Goal: Task Accomplishment & Management: Use online tool/utility

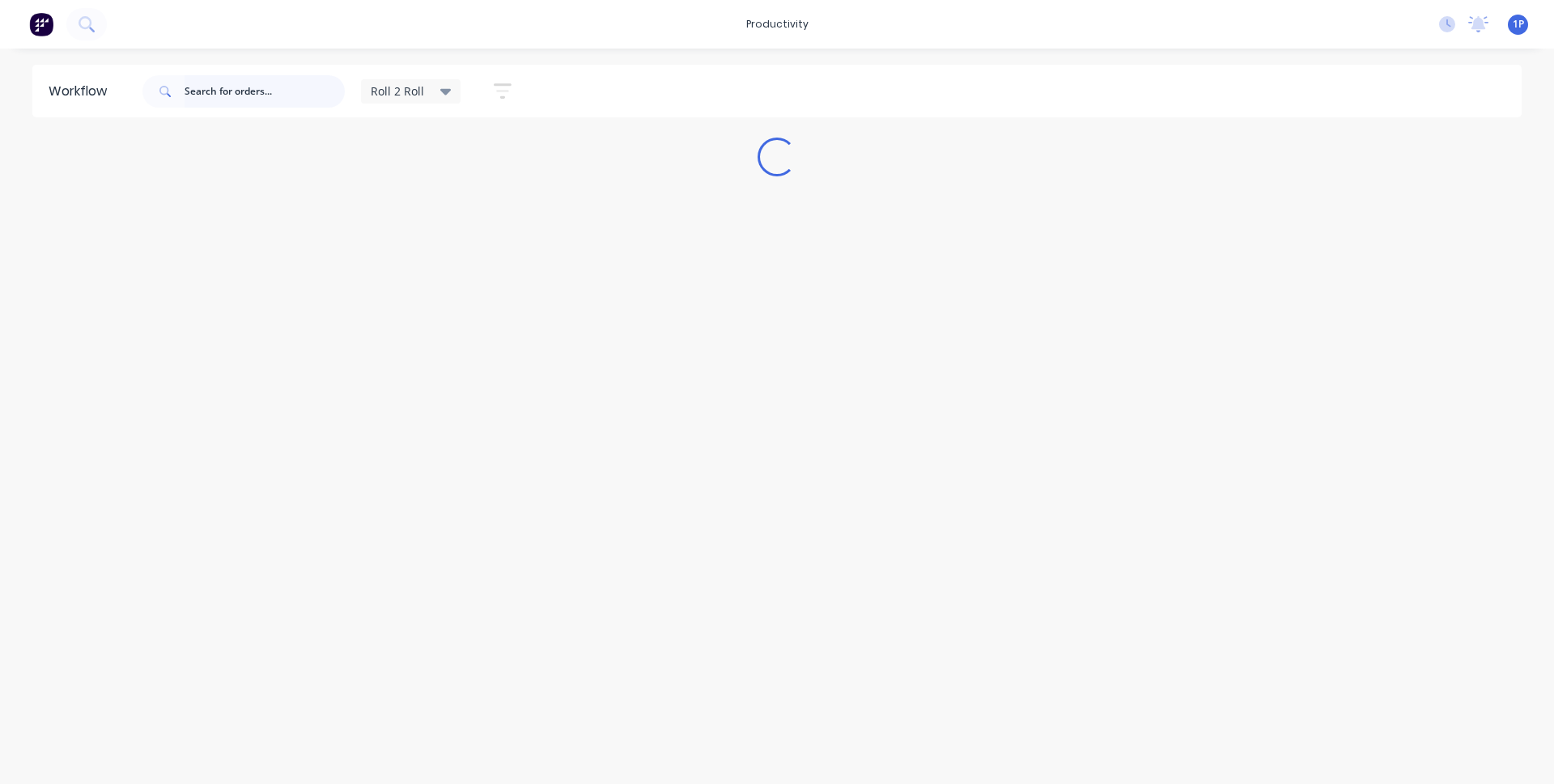
click at [295, 91] on input "text" at bounding box center [265, 91] width 160 height 33
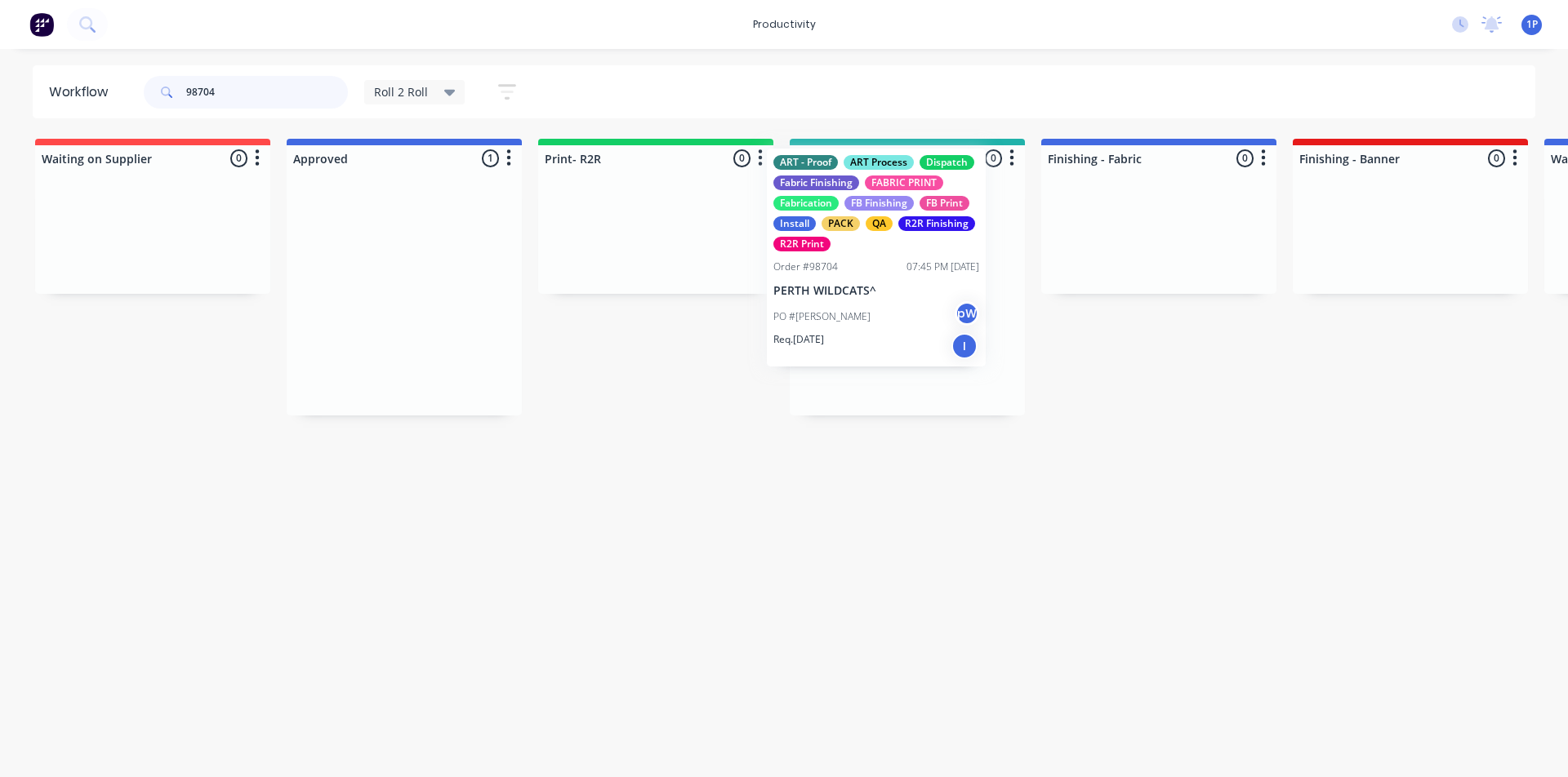
drag, startPoint x: 389, startPoint y: 328, endPoint x: 880, endPoint y: 285, distance: 492.9
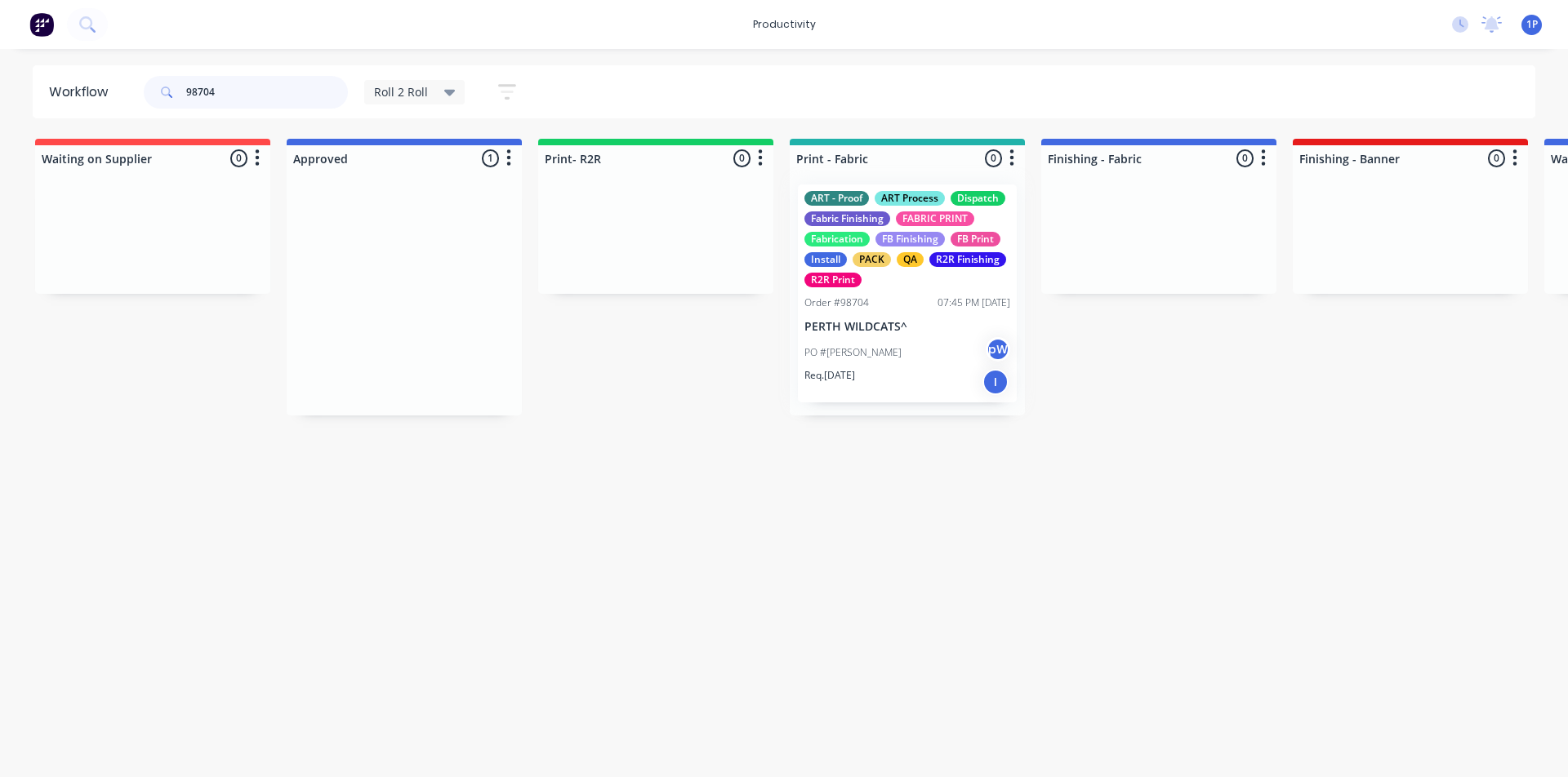
type input "98704"
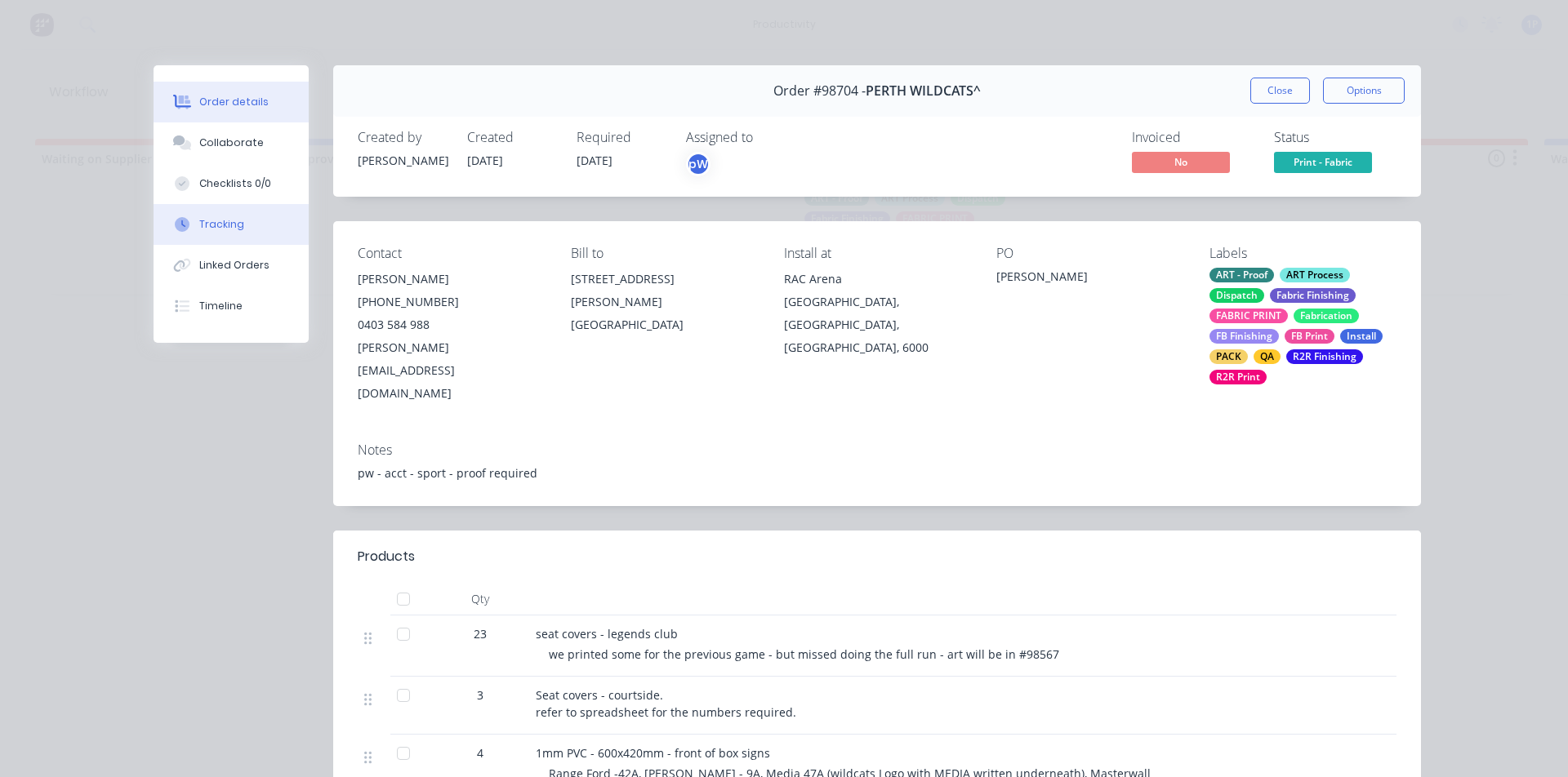
click at [220, 222] on div "Tracking" at bounding box center [222, 225] width 45 height 15
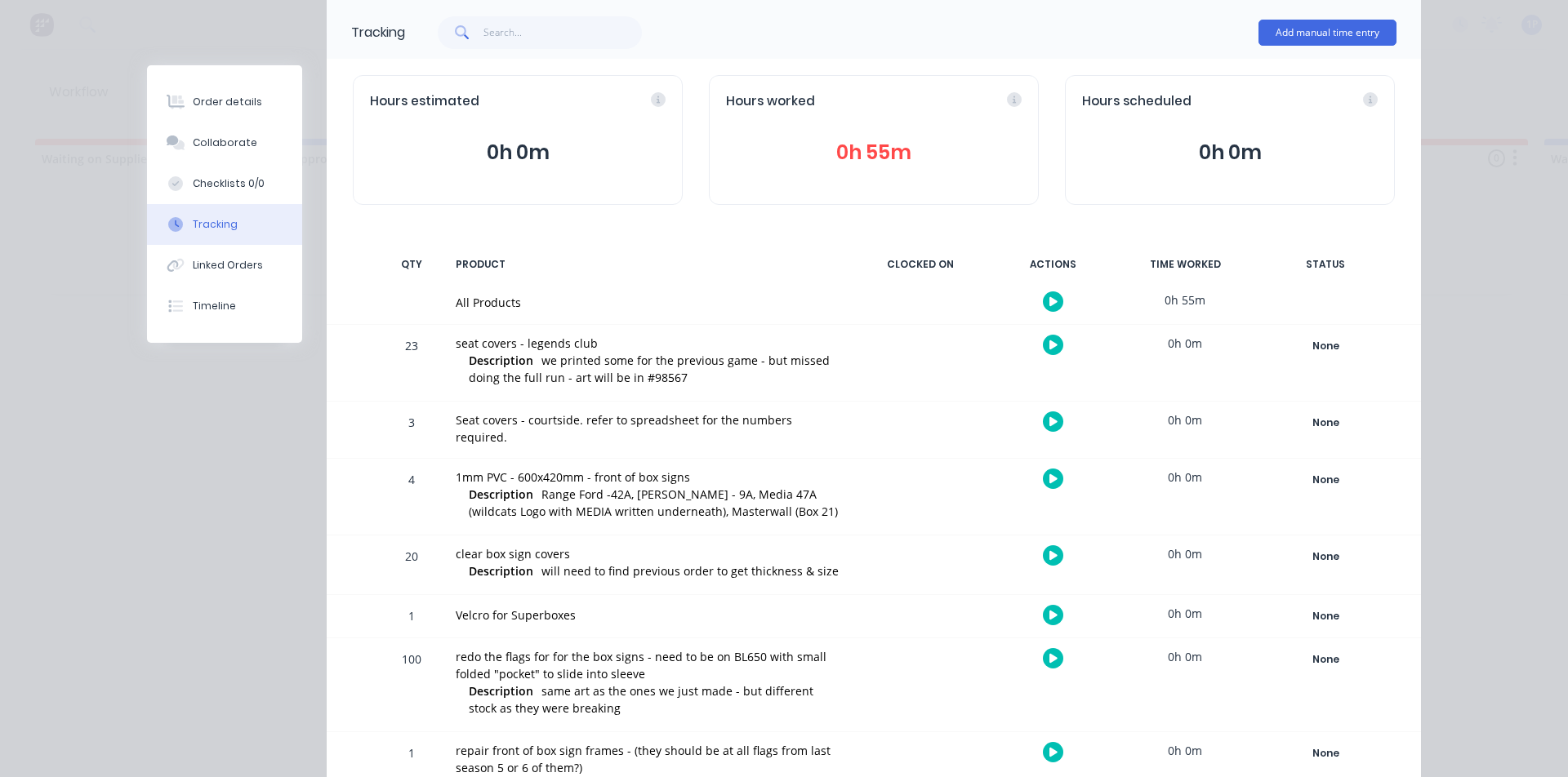
scroll to position [116, 0]
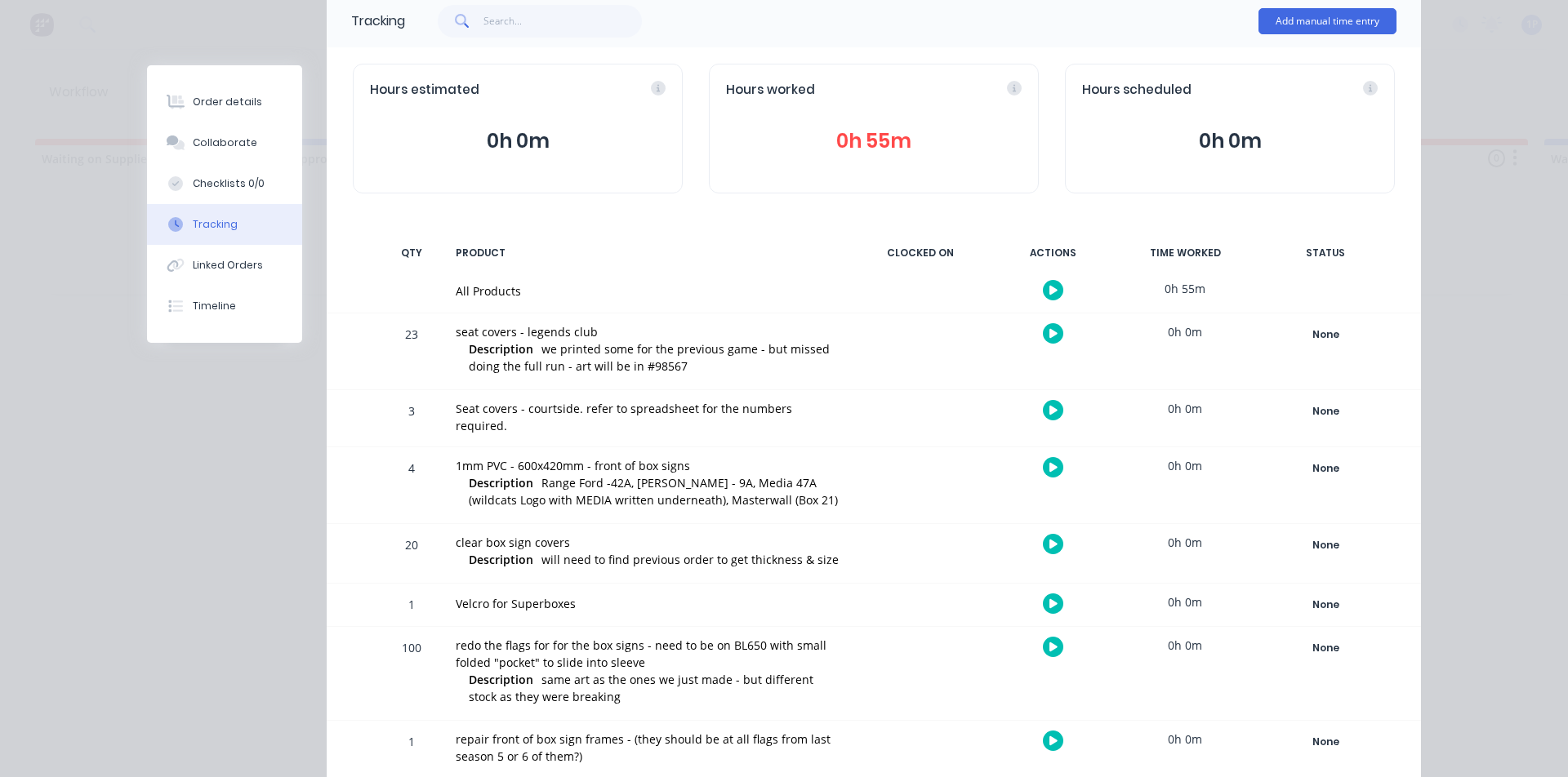
click at [1043, 335] on button "button" at bounding box center [1053, 333] width 21 height 21
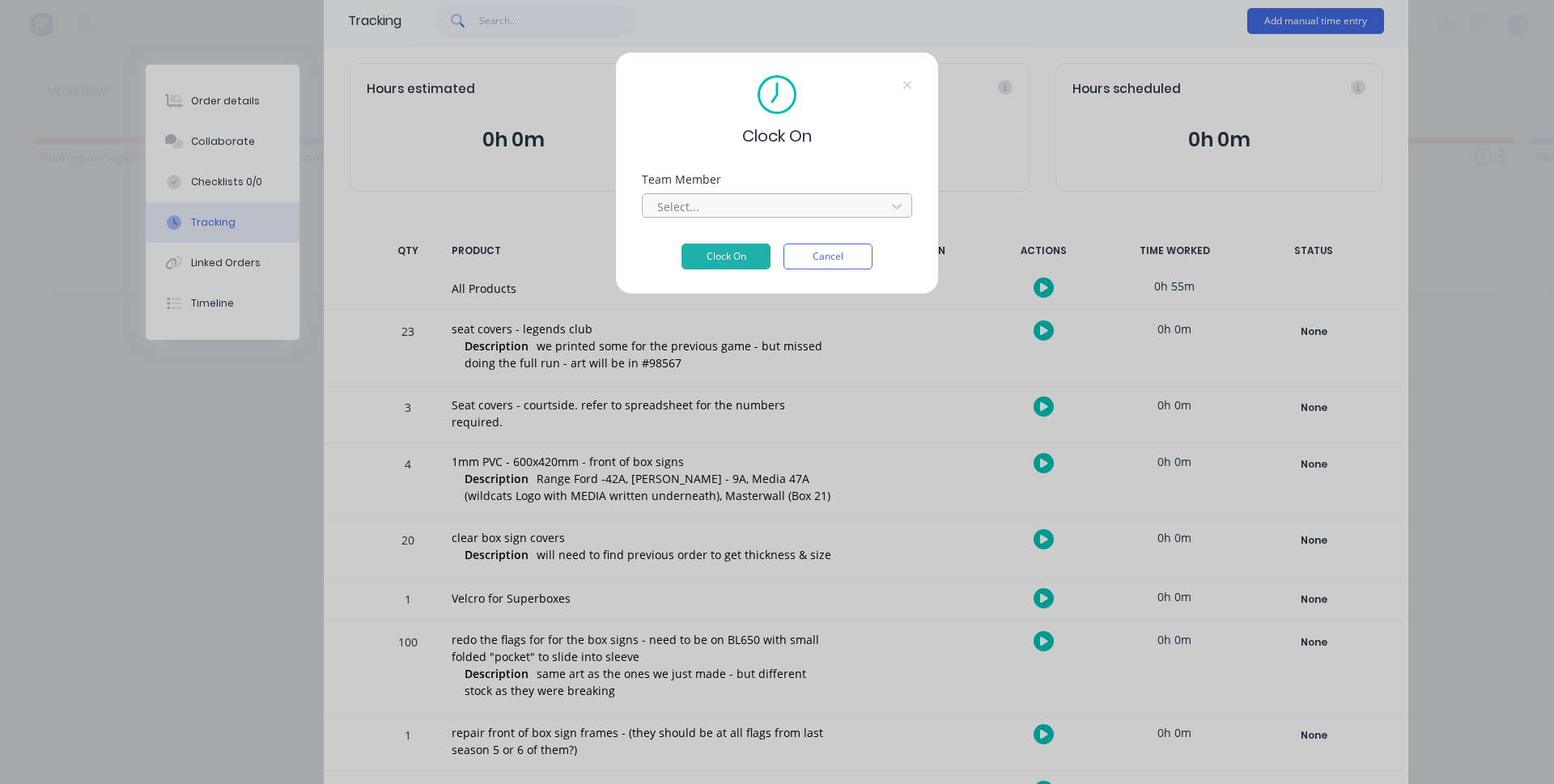
click at [744, 213] on div at bounding box center [766, 207] width 221 height 20
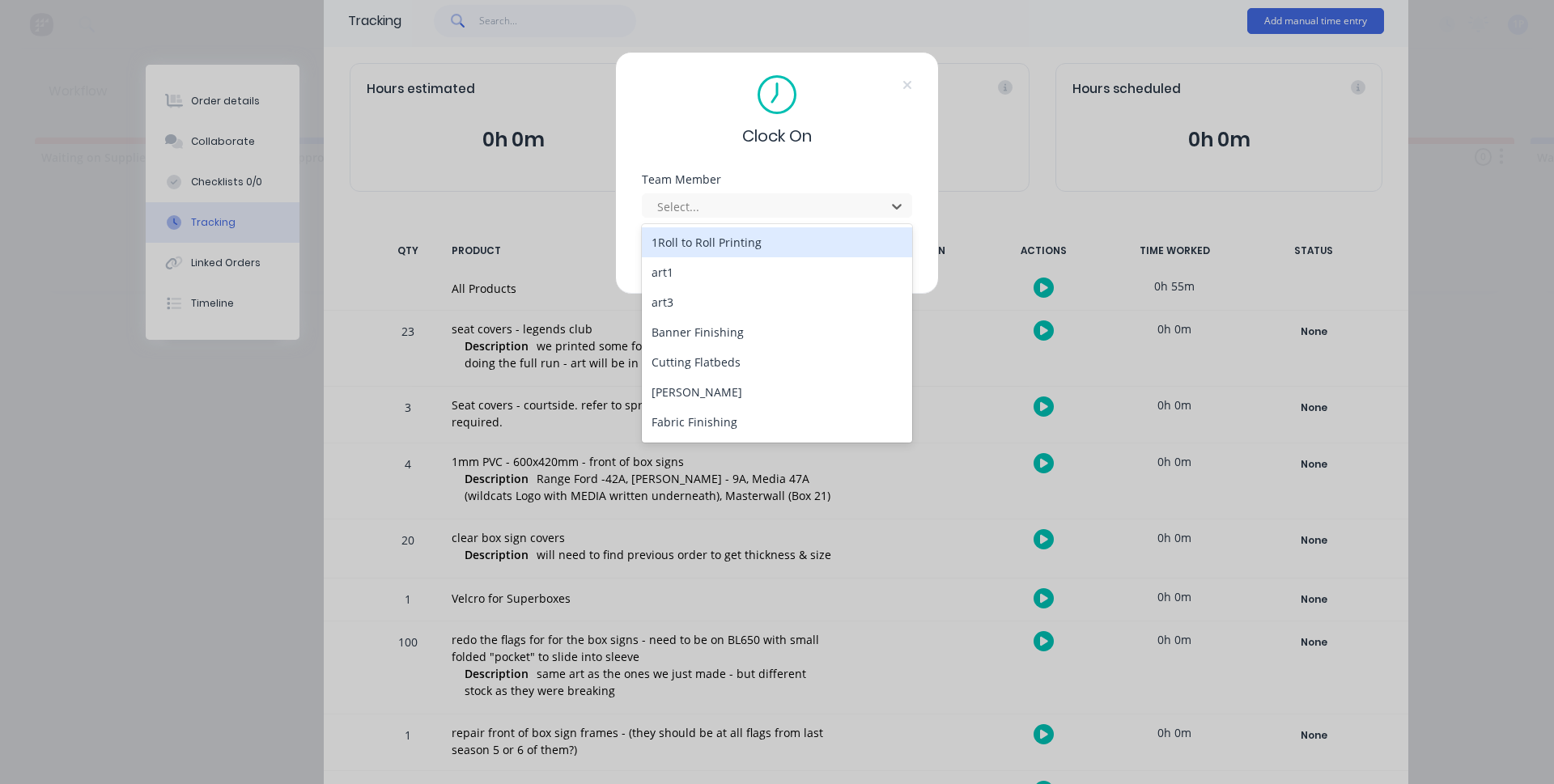
click at [734, 239] on div "1Roll to Roll Printing" at bounding box center [777, 242] width 270 height 30
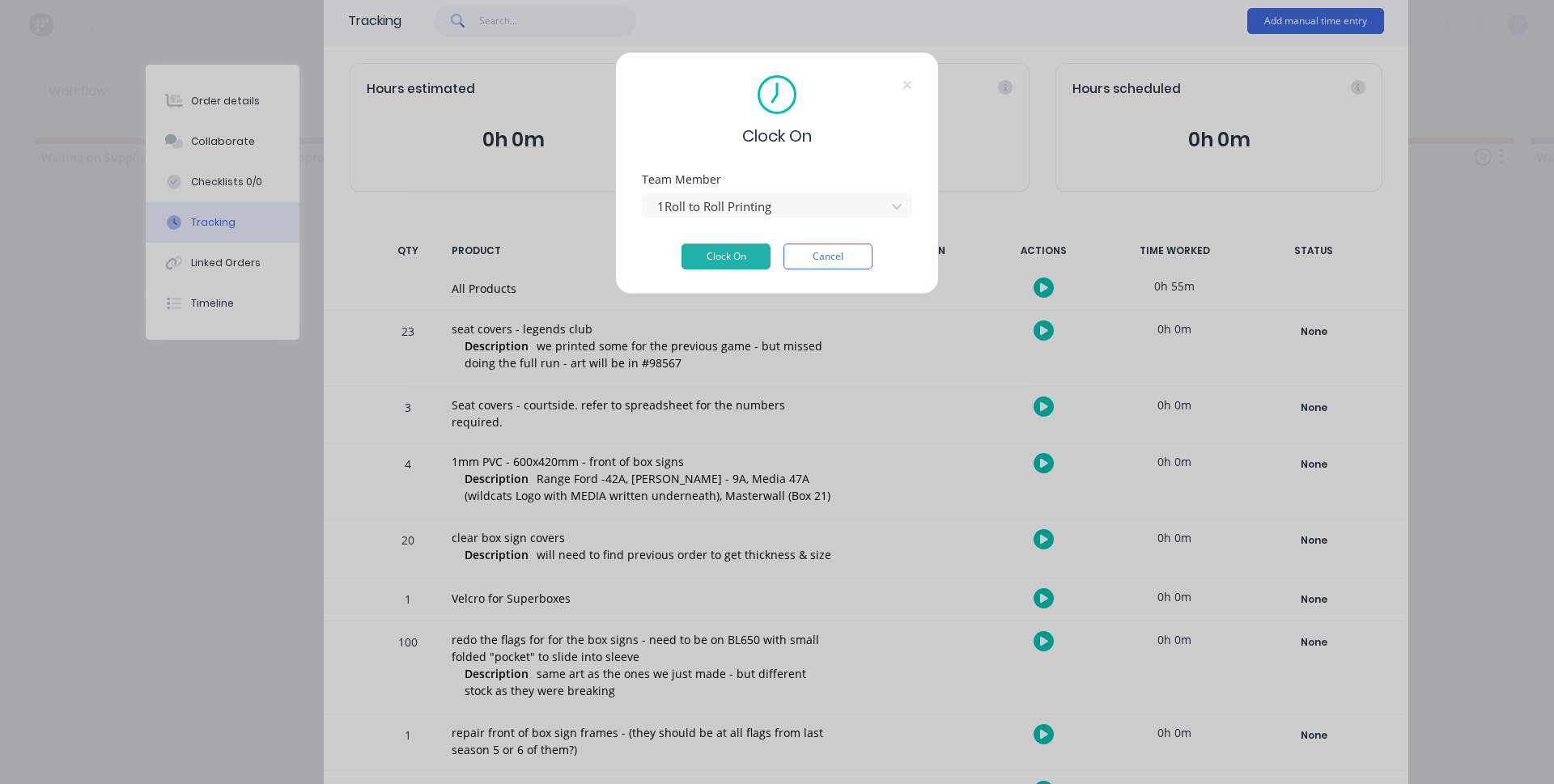
click at [734, 242] on div "Team Member 1Roll to Roll Printing" at bounding box center [777, 208] width 270 height 69
click at [734, 247] on button "Clock On" at bounding box center [726, 256] width 89 height 26
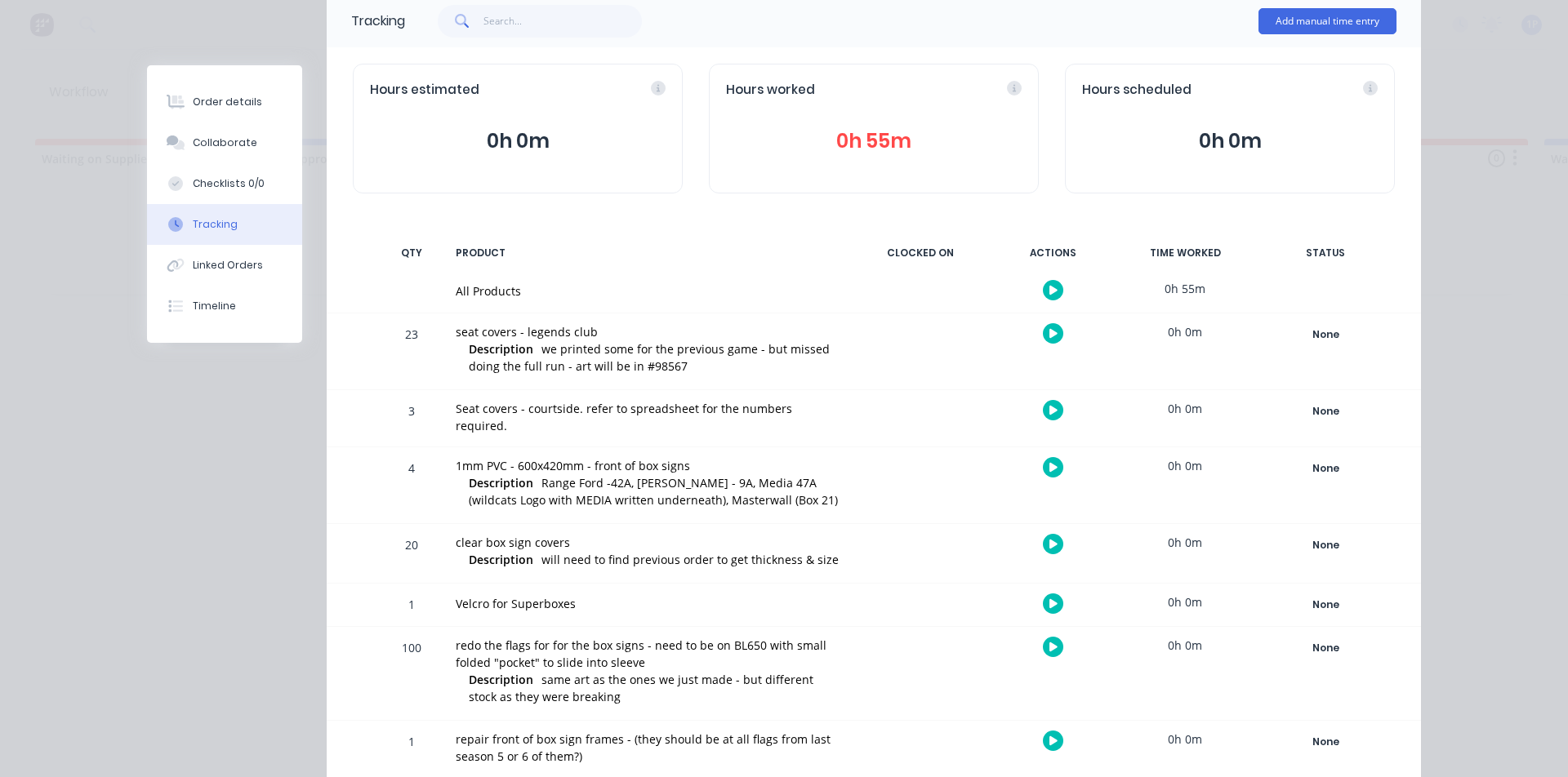
scroll to position [117, 0]
click at [1064, 332] on icon "button" at bounding box center [1068, 333] width 8 height 8
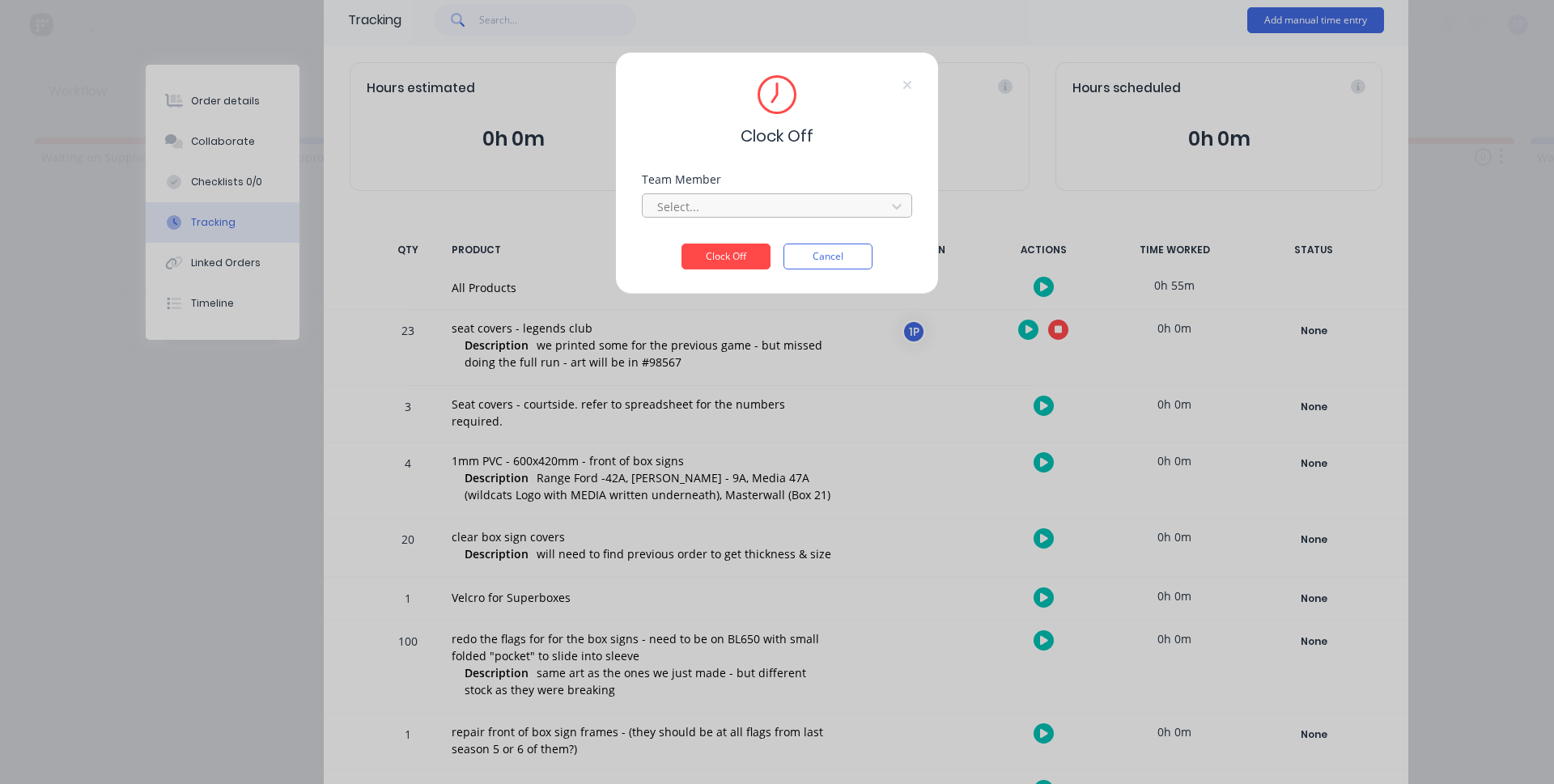
drag, startPoint x: 665, startPoint y: 203, endPoint x: 672, endPoint y: 207, distance: 8.1
click at [665, 203] on div at bounding box center [766, 207] width 221 height 20
click at [692, 238] on div "1Roll to Roll Printing" at bounding box center [777, 242] width 270 height 30
click at [710, 256] on button "Clock Off" at bounding box center [726, 256] width 89 height 26
